Goal: Find specific page/section: Find specific page/section

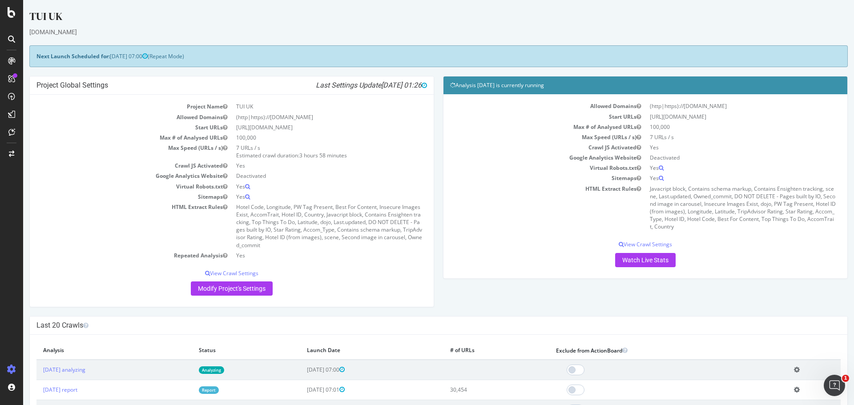
click at [447, 36] on div "www.tui.co.uk" at bounding box center [438, 32] width 818 height 9
drag, startPoint x: 441, startPoint y: 88, endPoint x: 611, endPoint y: 78, distance: 170.2
click at [611, 78] on div "Analysis 2025 Sep. 11th is currently running" at bounding box center [645, 85] width 404 height 18
copy h4 "Analysis 2025 Sep. 11th is currently running"
